Goal: Task Accomplishment & Management: Manage account settings

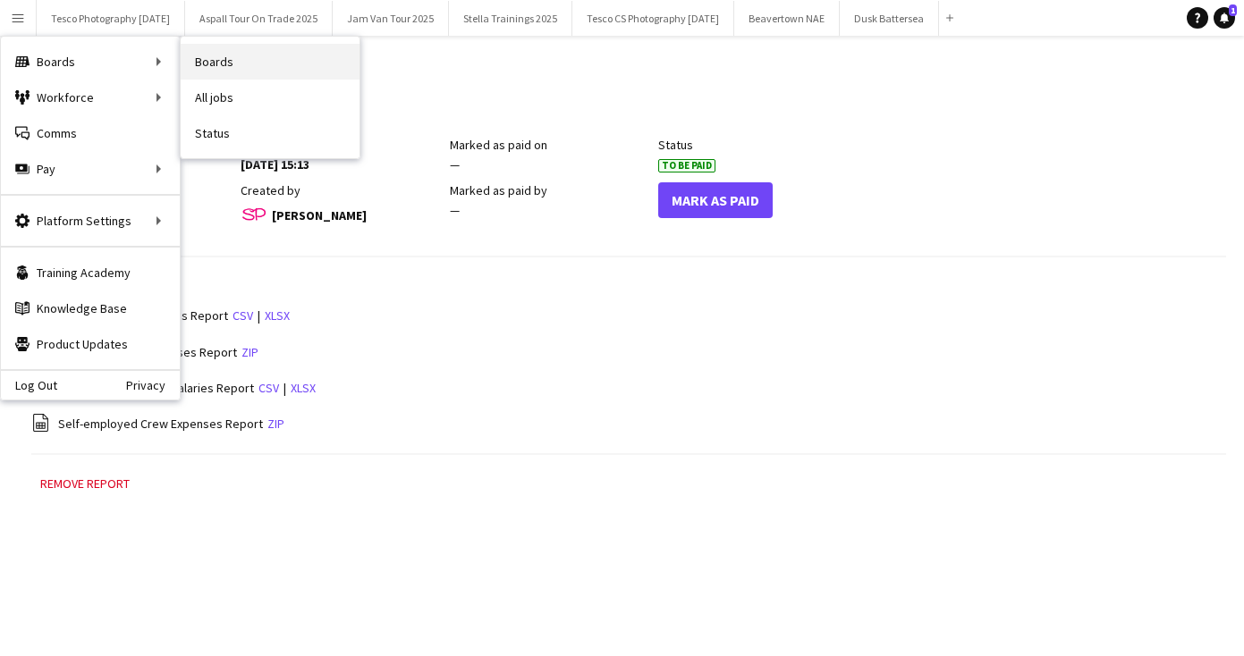
click at [278, 62] on link "Boards" at bounding box center [270, 62] width 179 height 36
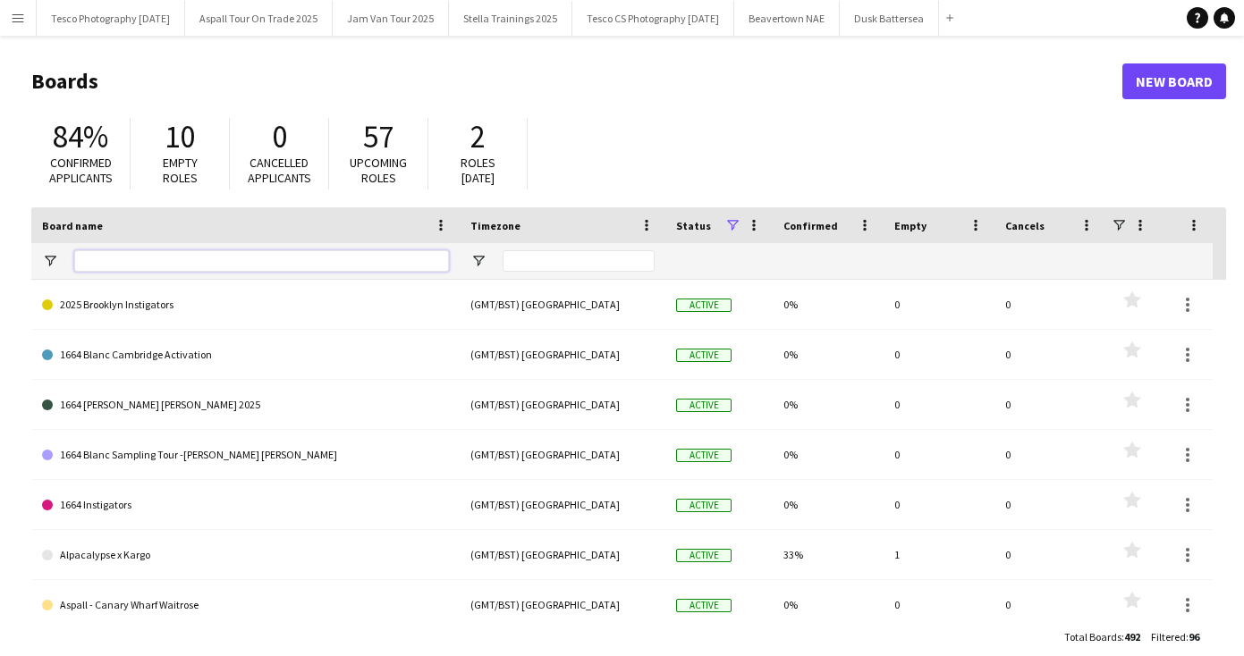
click at [114, 262] on input "Board name Filter Input" at bounding box center [261, 260] width 375 height 21
type input "****"
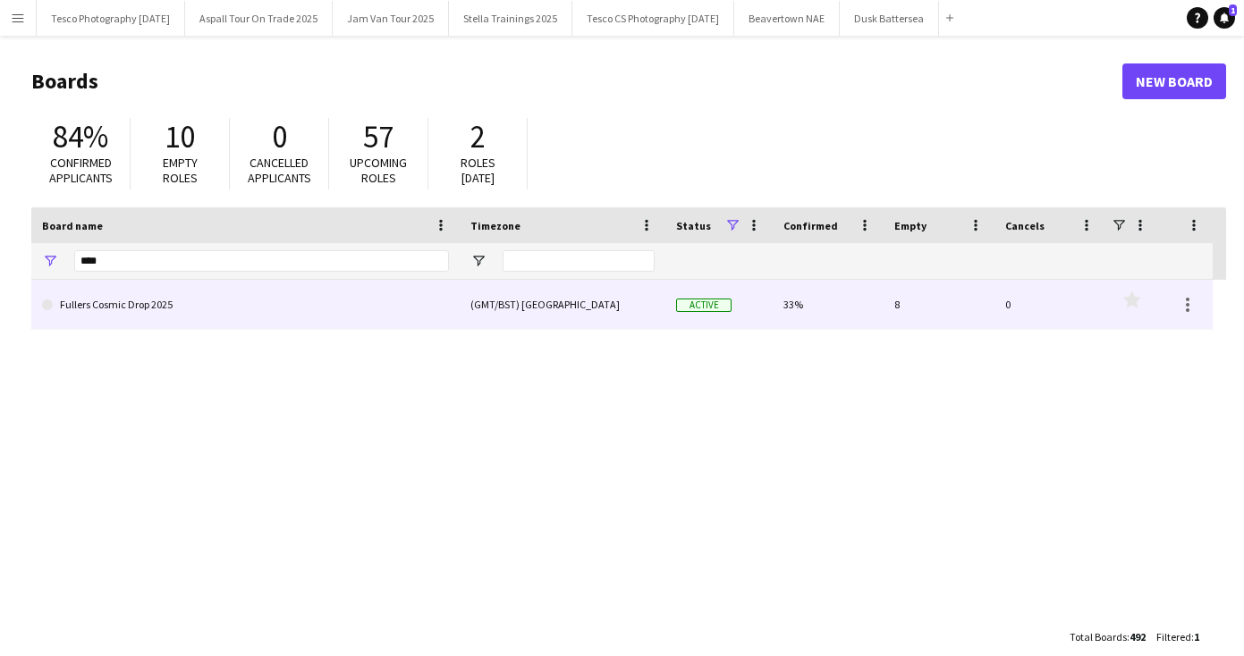
click at [134, 306] on link "Fullers Cosmic Drop 2025" at bounding box center [245, 305] width 407 height 50
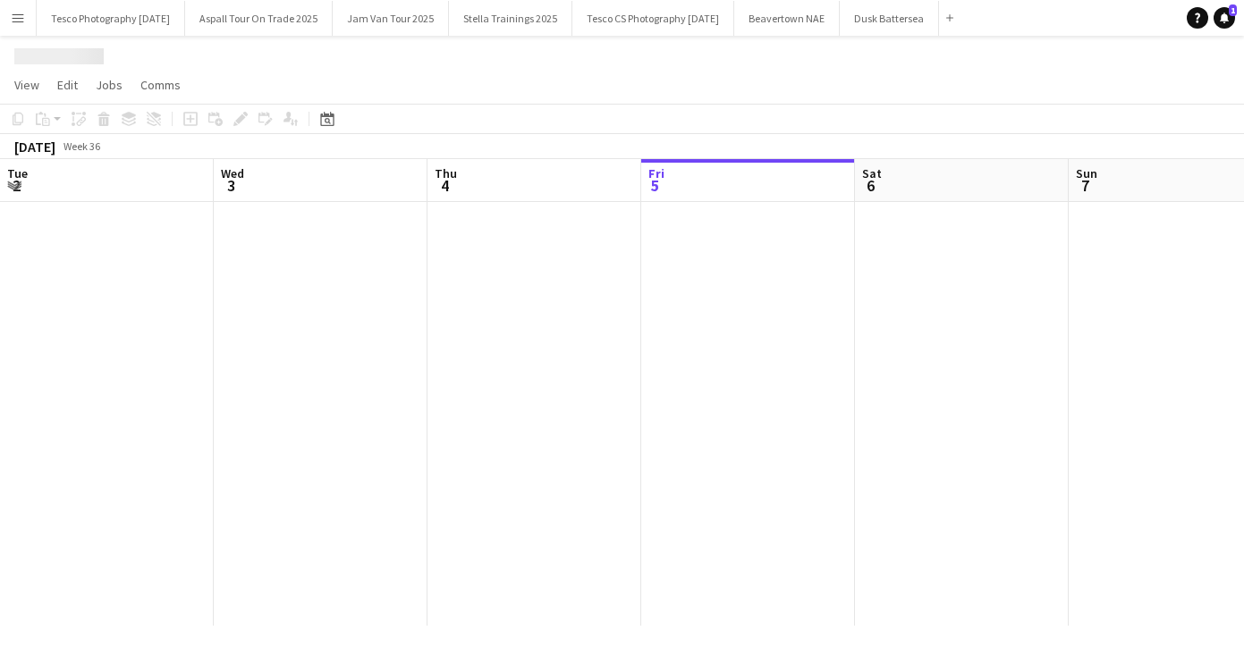
scroll to position [0, 427]
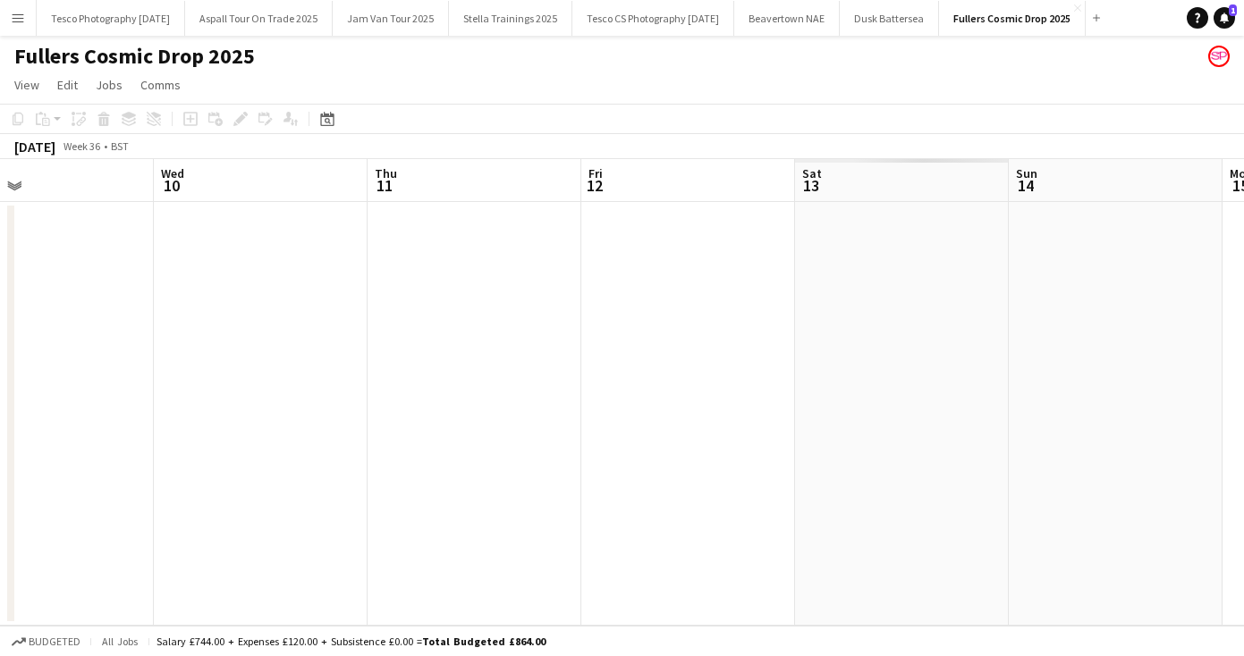
drag, startPoint x: 884, startPoint y: 395, endPoint x: 146, endPoint y: 377, distance: 738.8
click at [146, 377] on app-calendar-viewport "Fri 5 Sat 6 Sun 7 Mon 8 Tue 9 Wed 10 Thu 11 Fri 12 Sat 13 Sun 14 Mon 15" at bounding box center [622, 392] width 1244 height 467
drag, startPoint x: 854, startPoint y: 393, endPoint x: 134, endPoint y: 378, distance: 719.9
click at [200, 388] on app-calendar-viewport "Fri 5 Sat 6 Sun 7 Mon 8 Tue 9 Wed 10 Thu 11 Fri 12 Sat 13 Sun 14 Mon 15" at bounding box center [622, 392] width 1244 height 467
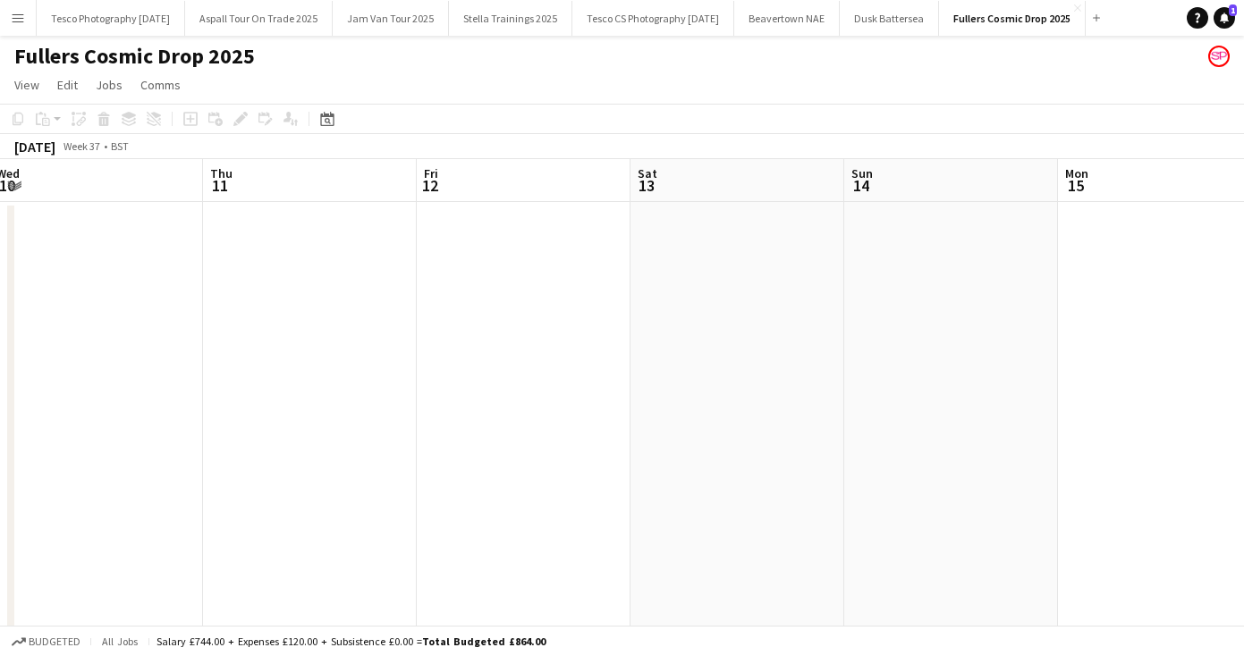
drag, startPoint x: 800, startPoint y: 414, endPoint x: 7, endPoint y: 384, distance: 793.6
click at [46, 401] on app-calendar-viewport "Mon 8 Tue 9 Wed 10 Thu 11 Fri 12 Sat 13 Sun 14 Mon 15 Tue 16 Wed 17 2/4 2 Jobs …" at bounding box center [622, 616] width 1244 height 914
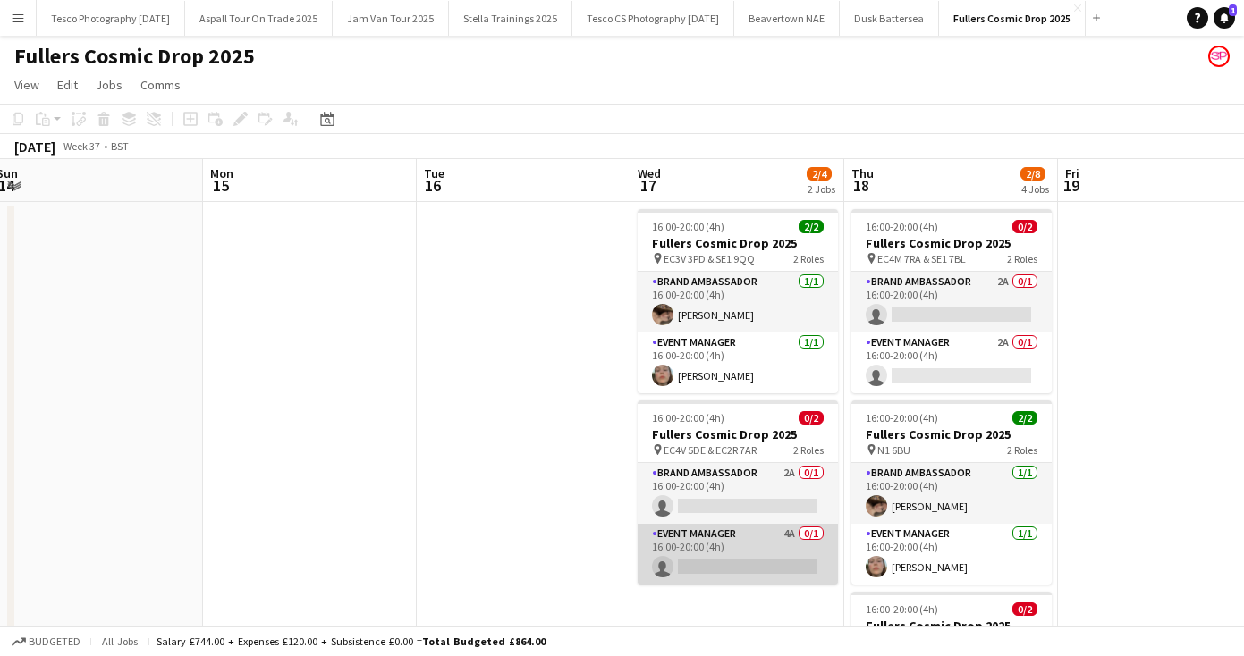
scroll to position [0, 439]
click at [699, 570] on app-card-role "Event Manager 4A 0/1 16:00-20:00 (4h) single-neutral-actions" at bounding box center [737, 554] width 200 height 61
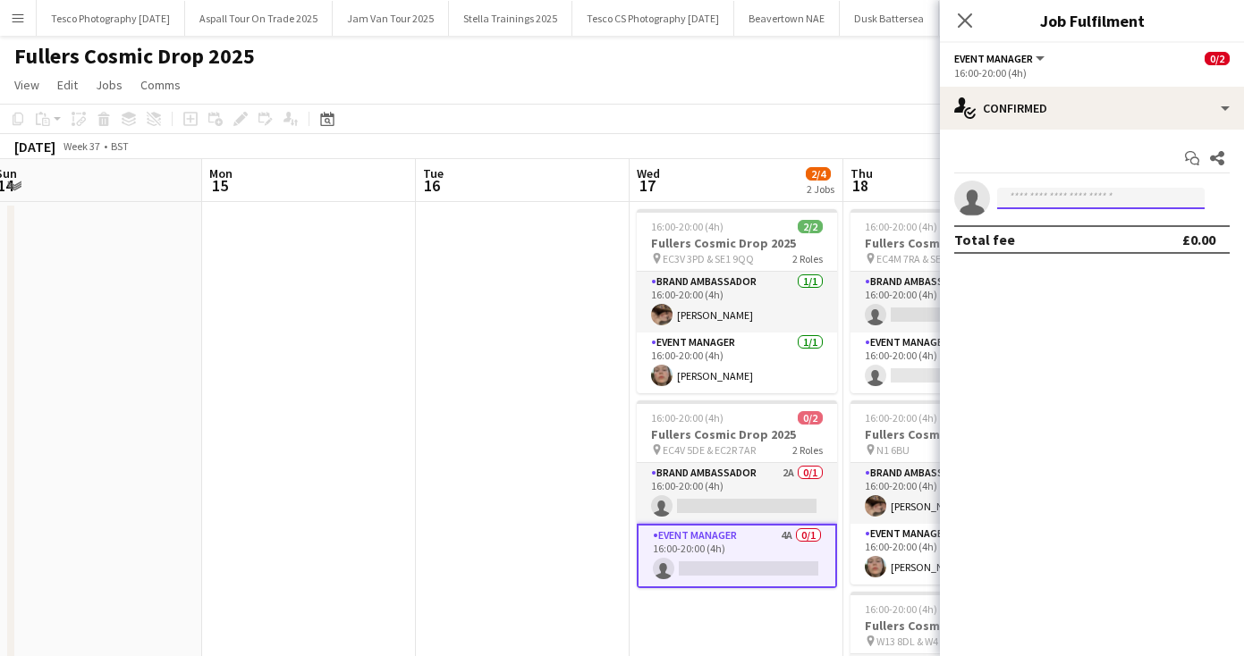
click at [1031, 196] on input at bounding box center [1100, 198] width 207 height 21
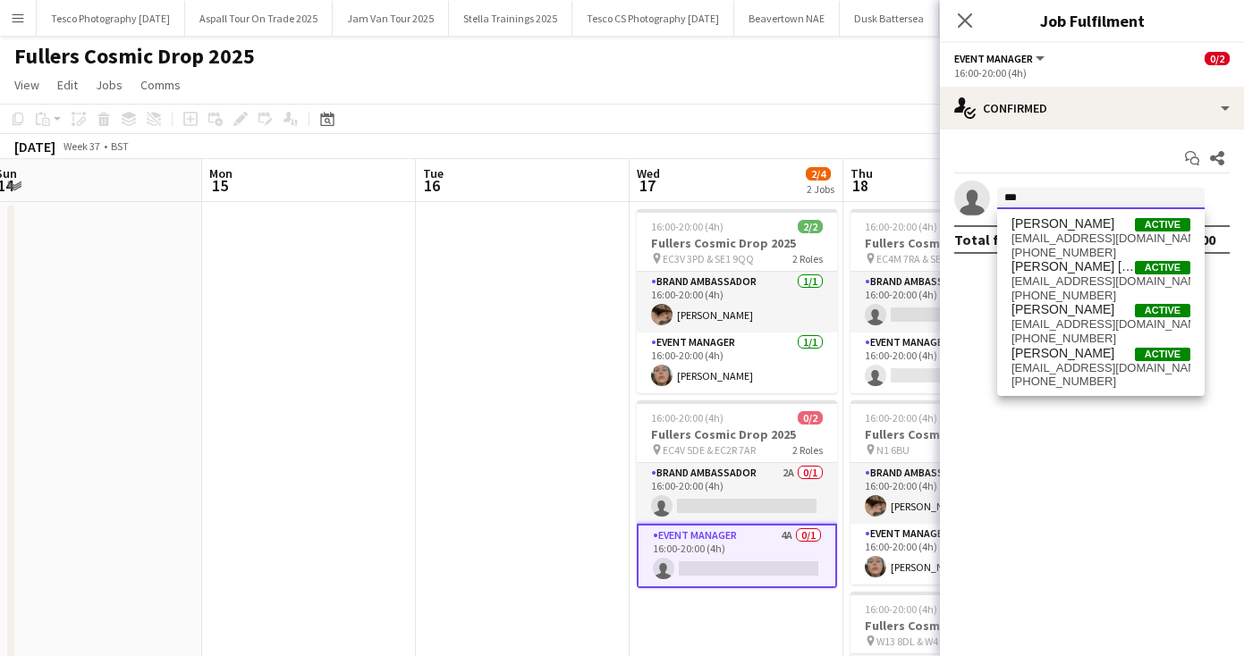
type input "*****"
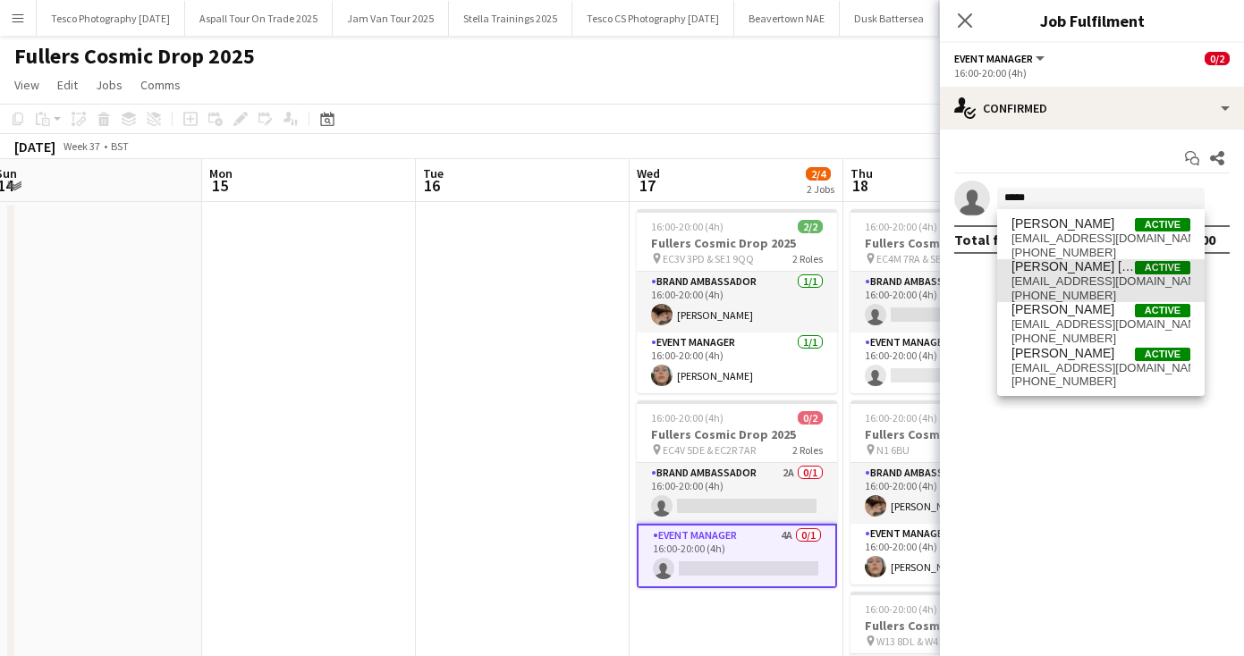
drag, startPoint x: 1060, startPoint y: 215, endPoint x: 1077, endPoint y: 285, distance: 72.9
click at [1077, 285] on span "[EMAIL_ADDRESS][DOMAIN_NAME]" at bounding box center [1100, 281] width 179 height 14
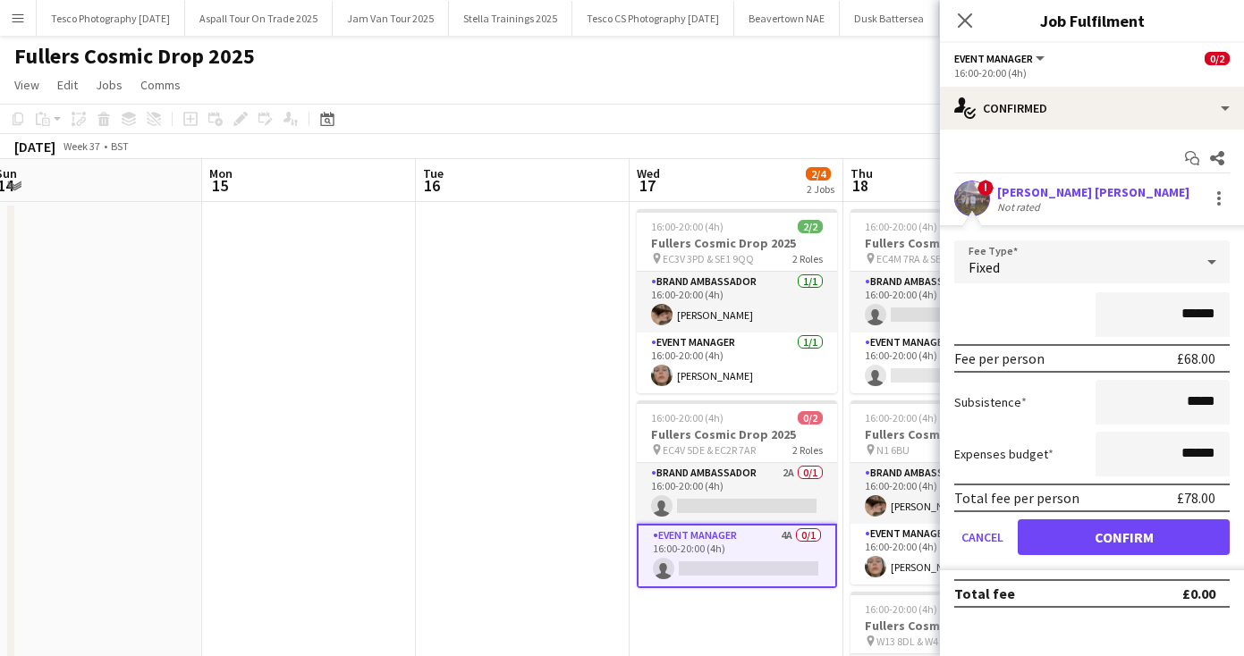
click at [1097, 542] on button "Confirm" at bounding box center [1124, 537] width 212 height 36
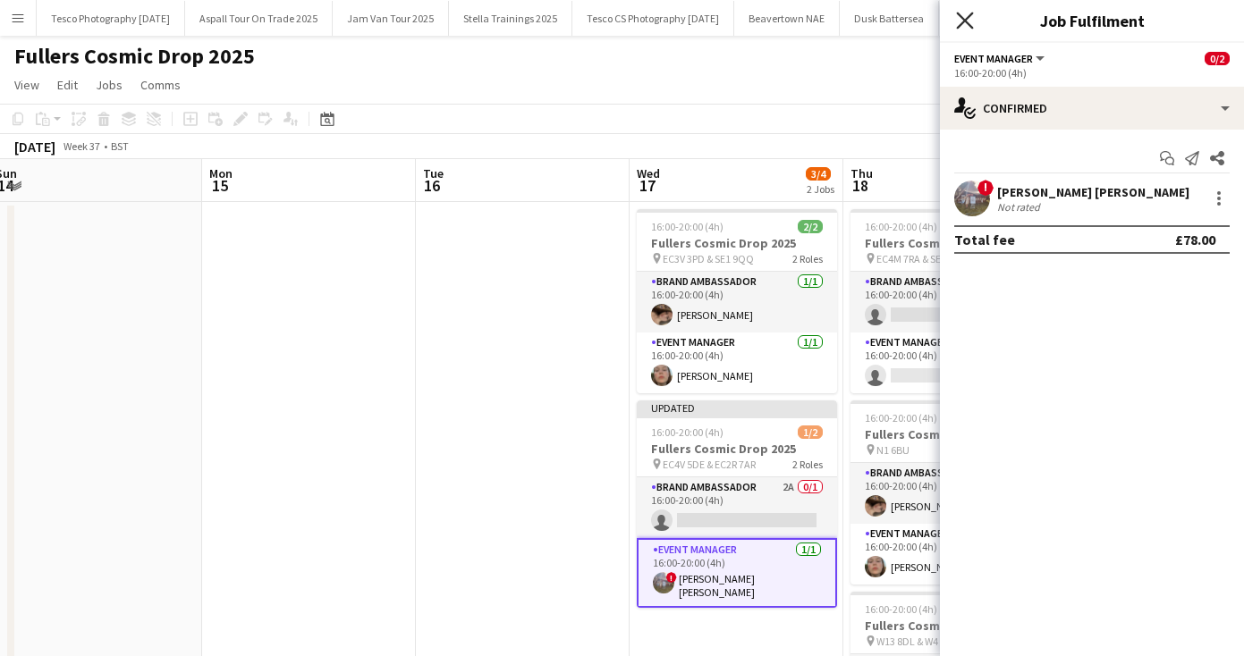
click at [967, 18] on icon at bounding box center [964, 20] width 17 height 17
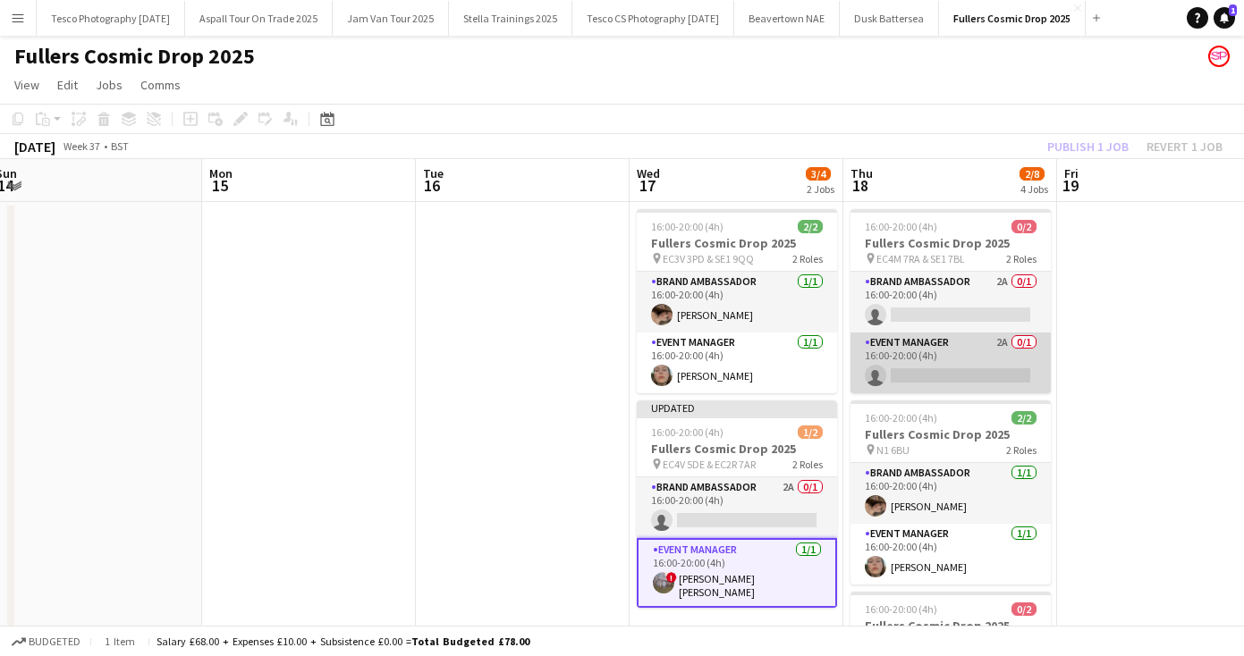
click at [911, 376] on app-card-role "Event Manager 2A 0/1 16:00-20:00 (4h) single-neutral-actions" at bounding box center [950, 363] width 200 height 61
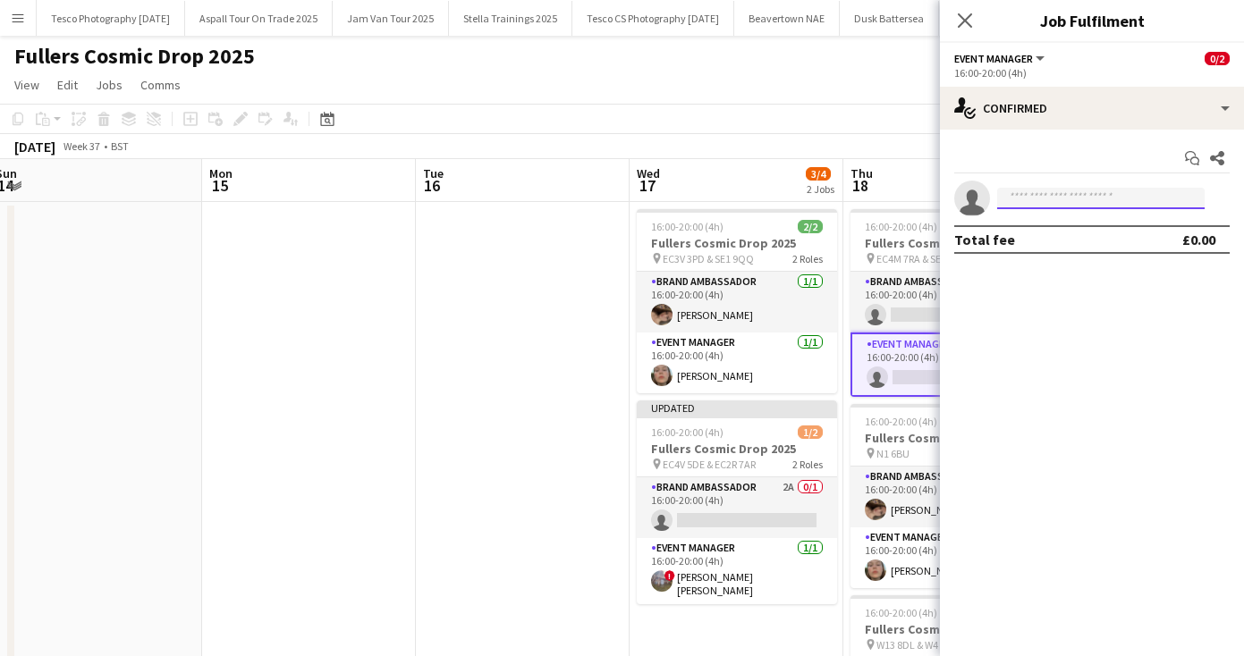
click at [1031, 199] on input at bounding box center [1100, 198] width 207 height 21
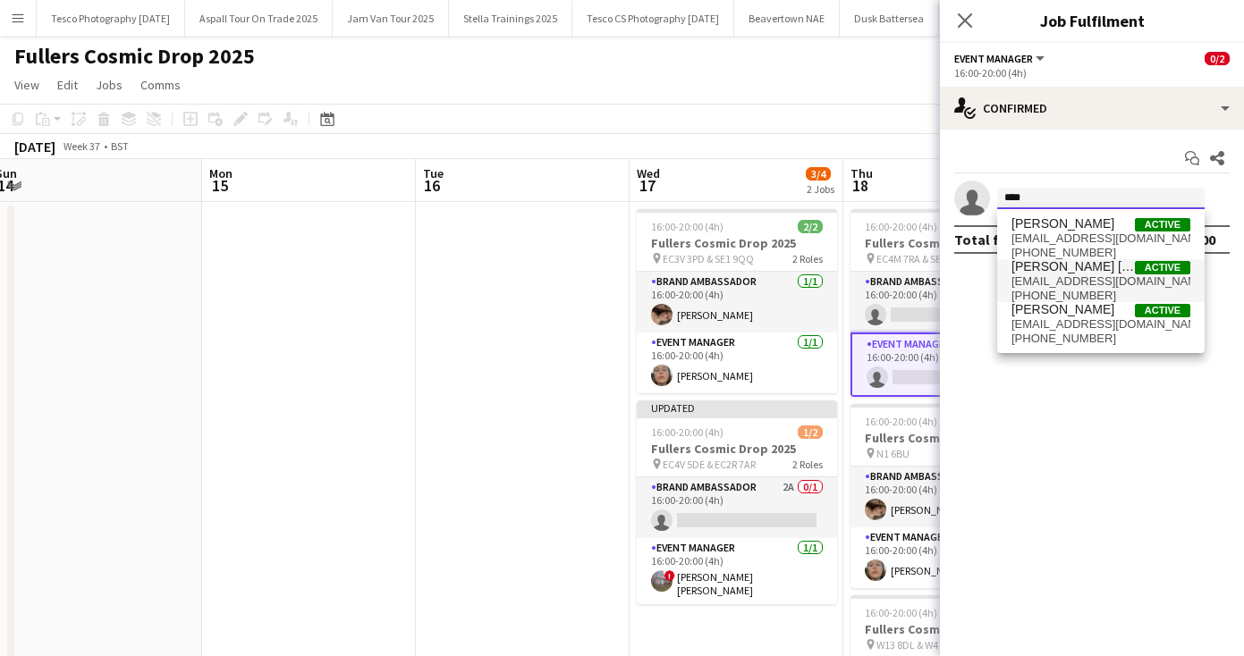
type input "****"
click at [1061, 282] on span "[EMAIL_ADDRESS][DOMAIN_NAME]" at bounding box center [1100, 281] width 179 height 14
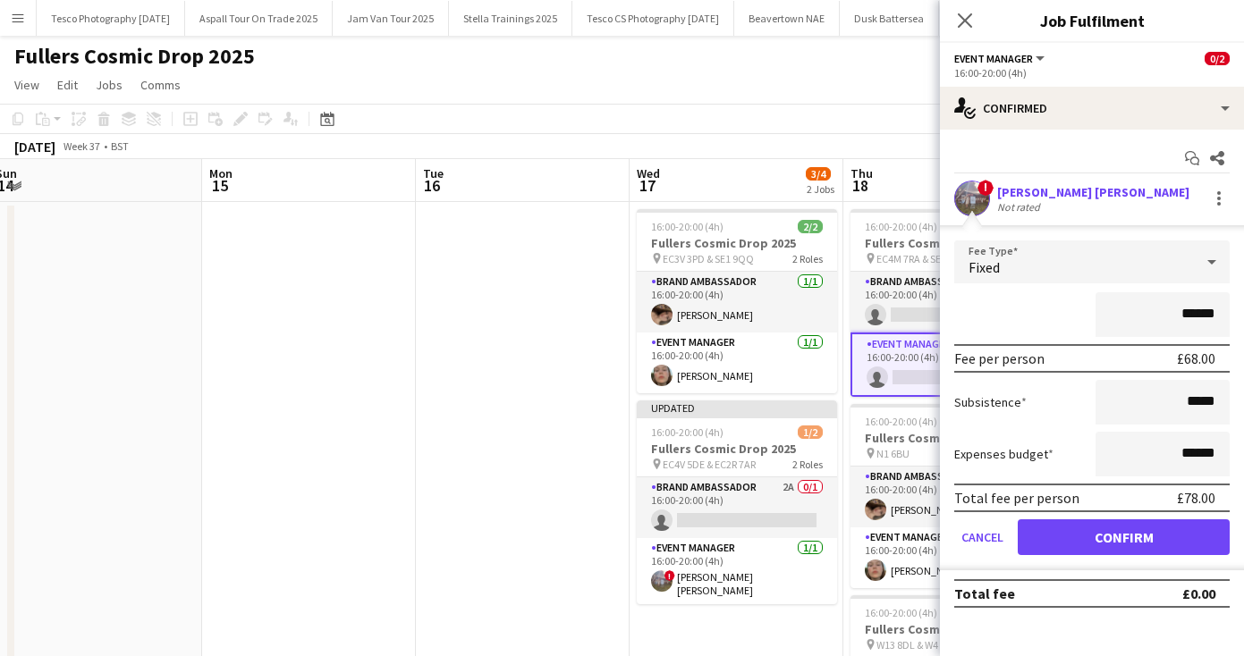
click at [1102, 544] on button "Confirm" at bounding box center [1124, 537] width 212 height 36
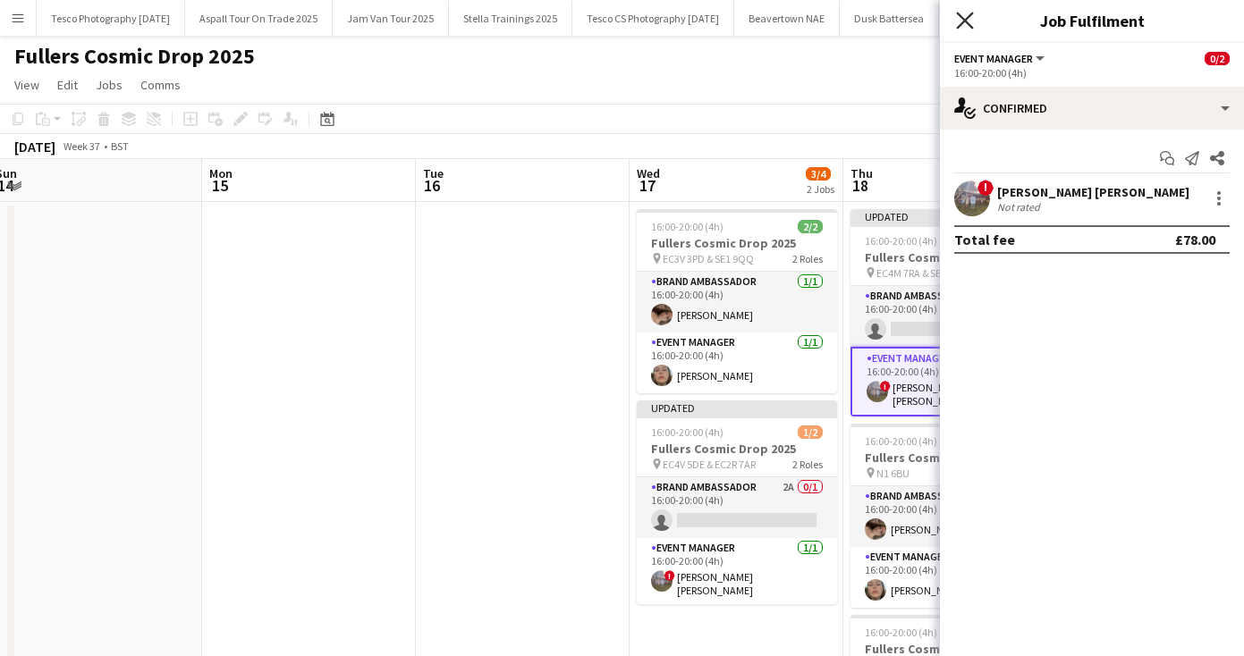
click at [963, 13] on app-icon "Close pop-in" at bounding box center [965, 21] width 26 height 26
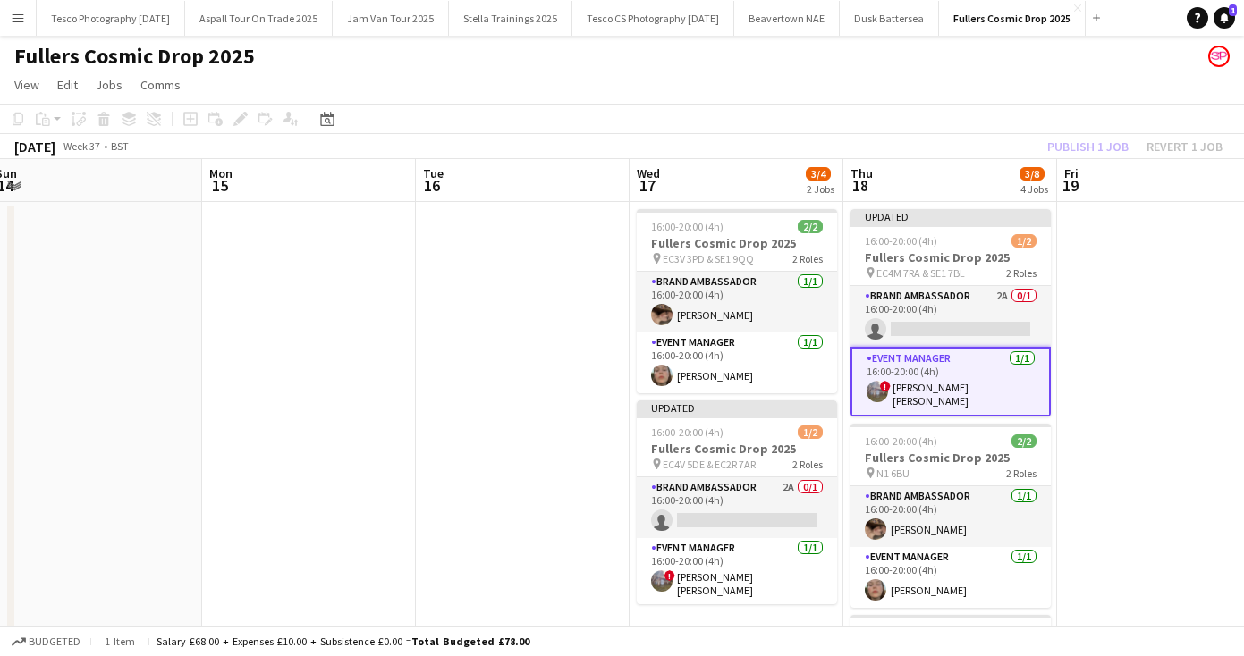
click at [1146, 266] on app-date-cell at bounding box center [1164, 644] width 214 height 885
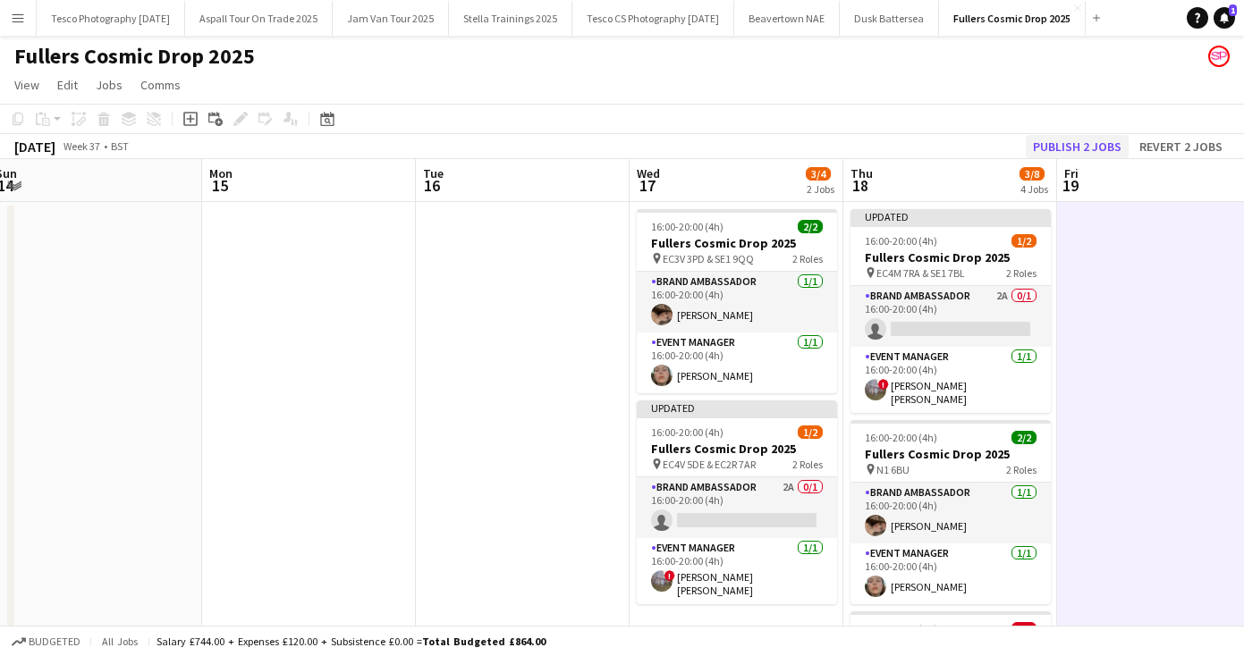
click at [1072, 139] on button "Publish 2 jobs" at bounding box center [1077, 146] width 103 height 23
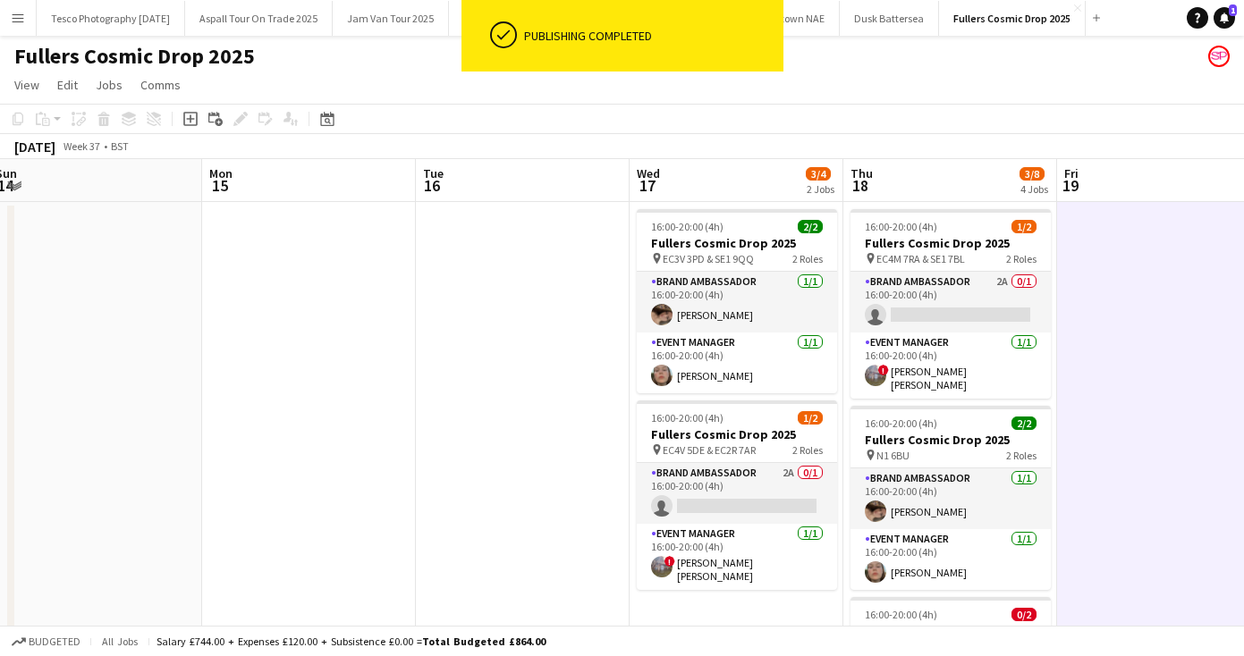
click at [1153, 494] on app-date-cell at bounding box center [1164, 644] width 214 height 885
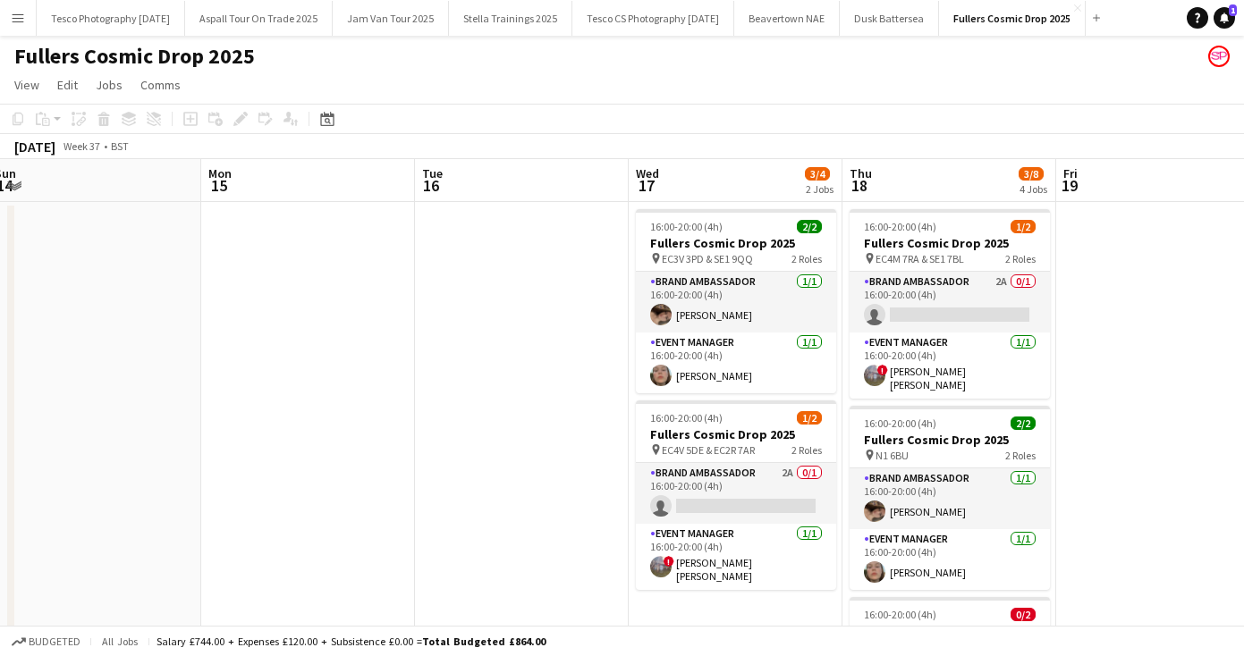
scroll to position [0, 0]
click at [1144, 475] on app-date-cell at bounding box center [1163, 644] width 214 height 885
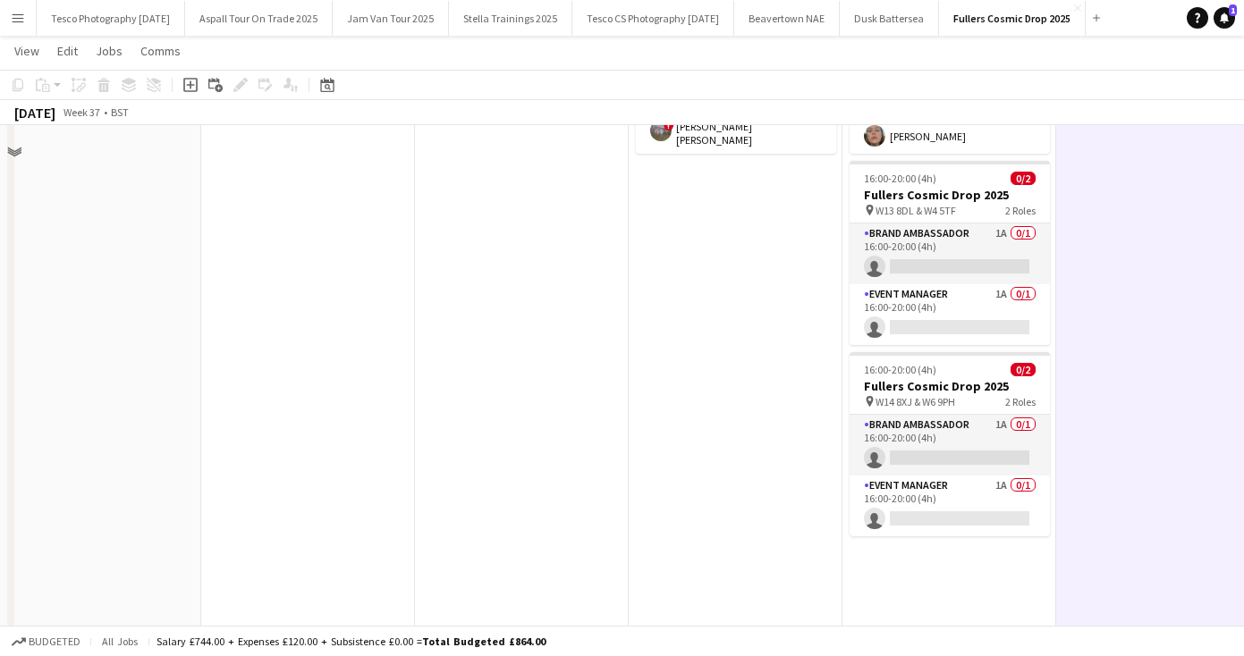
scroll to position [463, 0]
